Goal: Information Seeking & Learning: Learn about a topic

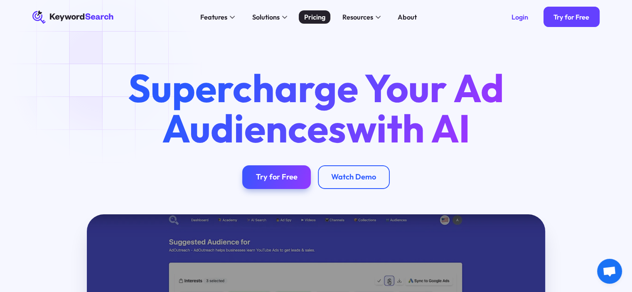
click at [316, 19] on div "Pricing" at bounding box center [314, 17] width 21 height 10
